Goal: Task Accomplishment & Management: Use online tool/utility

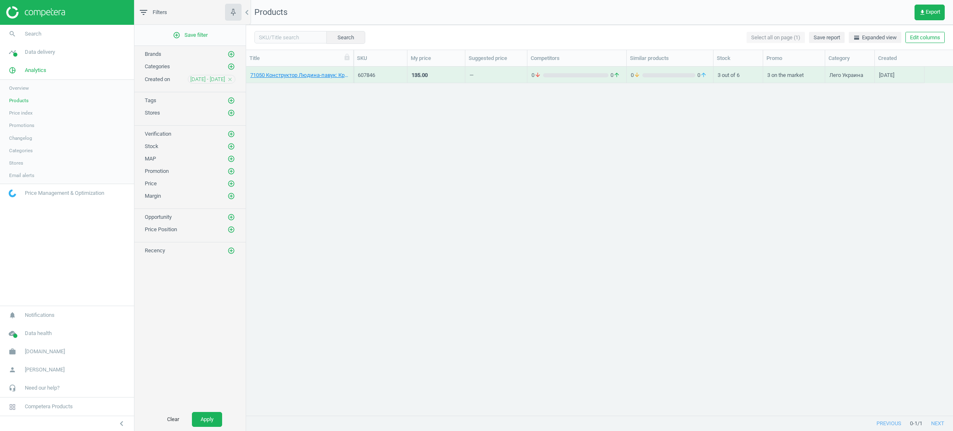
click at [44, 355] on link "work bi.ua" at bounding box center [67, 352] width 134 height 18
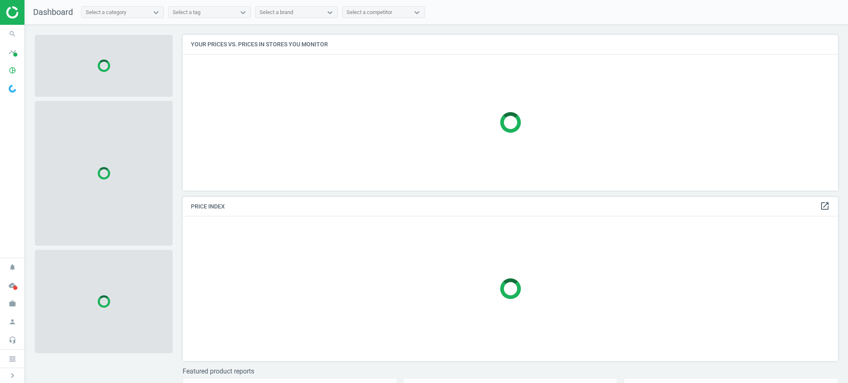
scroll to position [173, 663]
click at [3, 66] on span "pie_chart_outlined" at bounding box center [12, 70] width 25 height 18
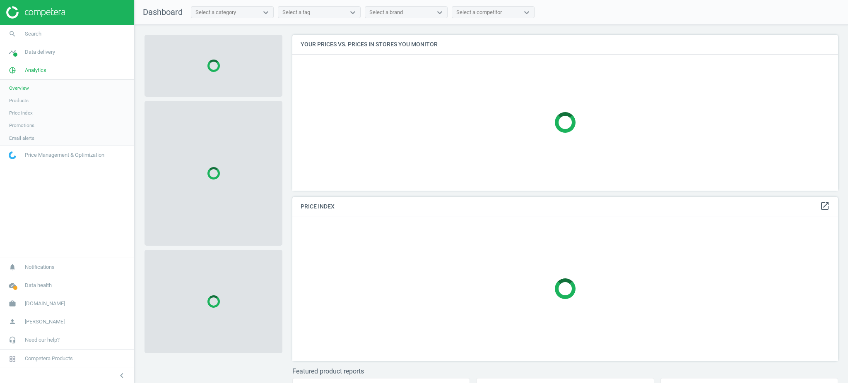
scroll to position [173, 554]
click at [20, 104] on link "Products" at bounding box center [67, 100] width 134 height 12
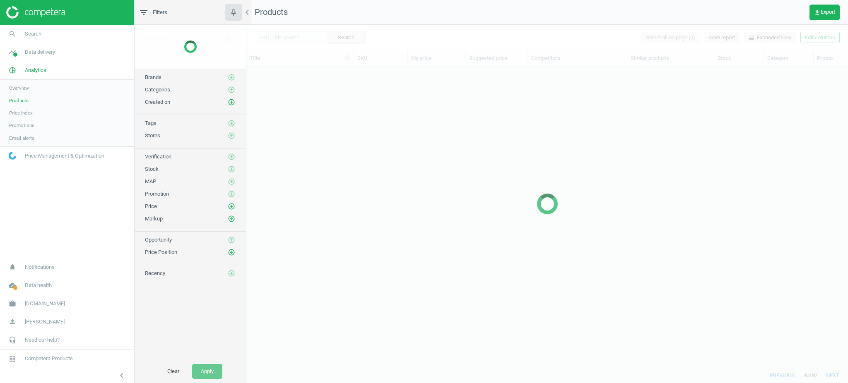
scroll to position [285, 593]
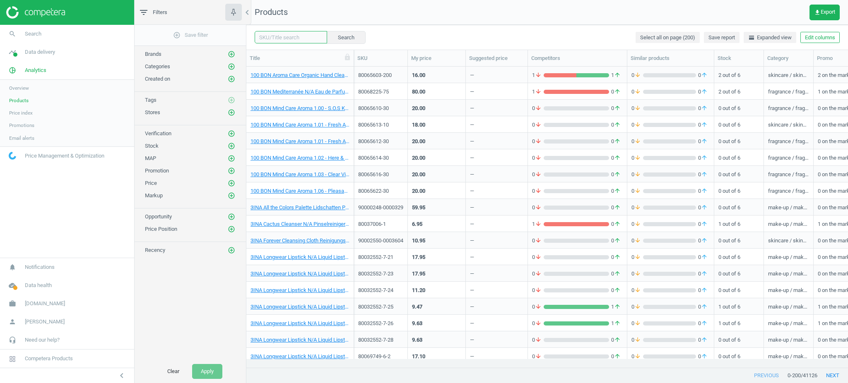
click at [284, 41] on div "Search" at bounding box center [310, 37] width 111 height 12
click at [283, 38] on input "text" at bounding box center [291, 37] width 72 height 12
paste input "90017103-0026891"
type input "90017103-0026891"
click at [347, 32] on button "Search" at bounding box center [345, 37] width 39 height 12
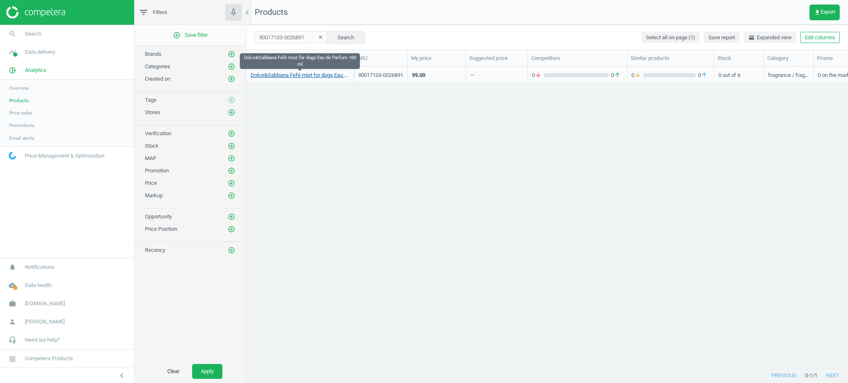
click at [323, 77] on link "Dolce&Gabbana Fefé mist for dogs Eau de Parfum 100 ml" at bounding box center [299, 75] width 99 height 7
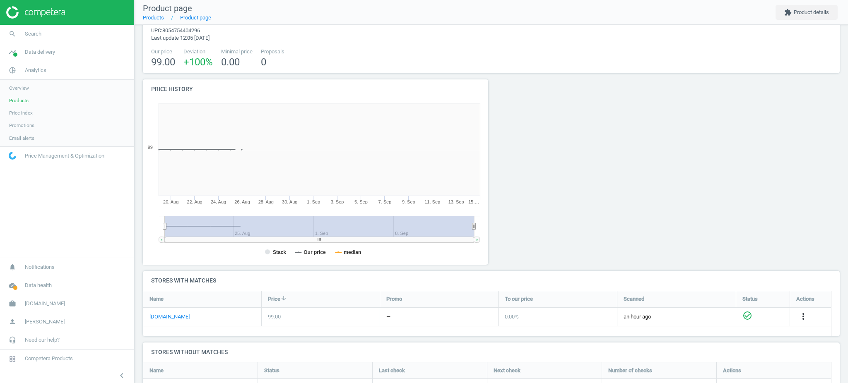
scroll to position [153, 0]
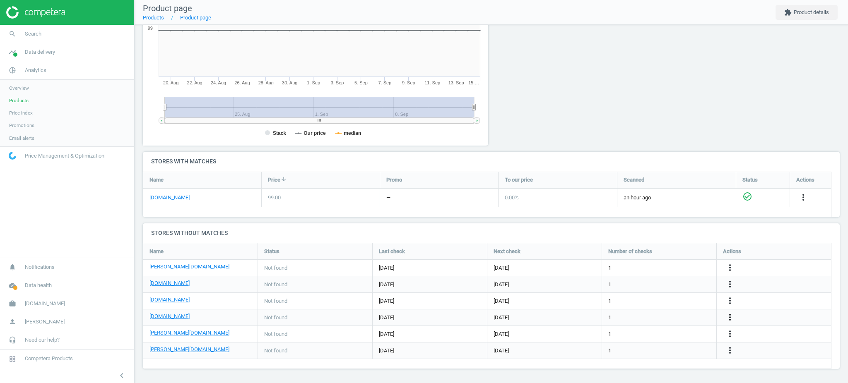
click at [730, 315] on icon "more_vert" at bounding box center [730, 317] width 10 height 10
click at [633, 317] on link "Edit URL/product option" at bounding box center [664, 318] width 113 height 13
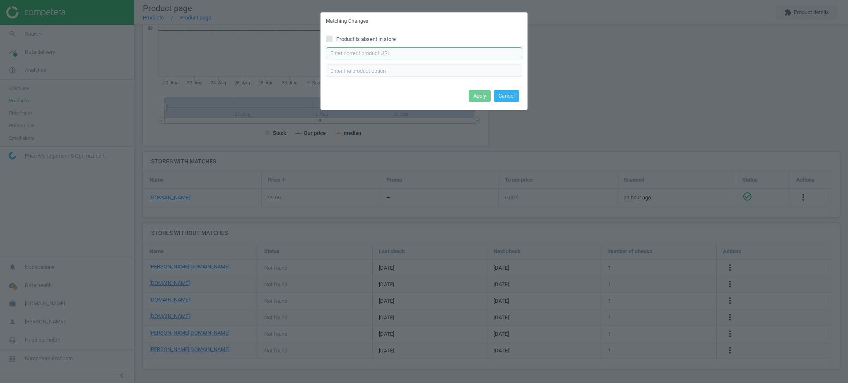
click at [396, 53] on input "text" at bounding box center [424, 53] width 196 height 12
paste input "[URL][DOMAIN_NAME]"
type input "[URL][DOMAIN_NAME]"
click at [475, 99] on button "Apply" at bounding box center [479, 96] width 22 height 12
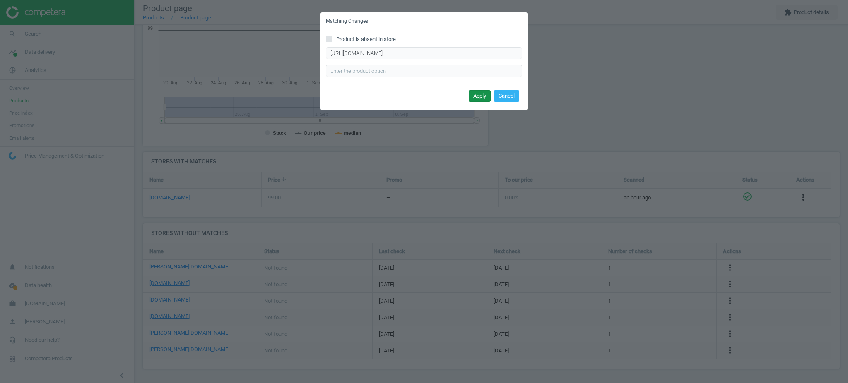
scroll to position [0, 0]
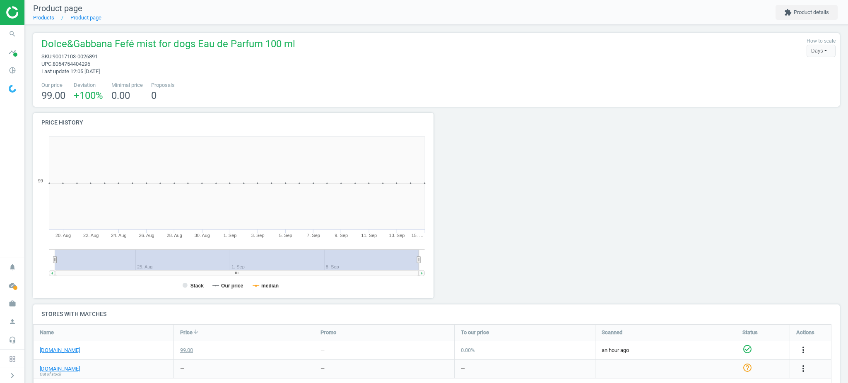
scroll to position [182, 413]
